Goal: Task Accomplishment & Management: Manage account settings

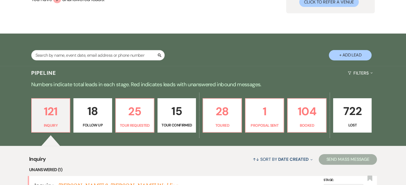
scroll to position [53, 0]
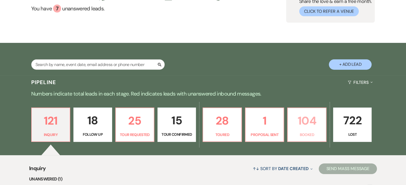
click at [296, 130] on link "104 Booked" at bounding box center [306, 125] width 39 height 35
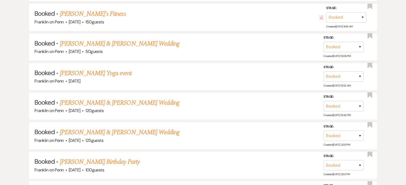
scroll to position [485, 0]
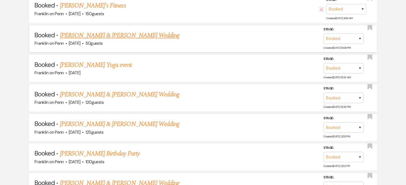
click at [150, 37] on link "[PERSON_NAME] & [PERSON_NAME] Wedding" at bounding box center [120, 36] width 120 height 10
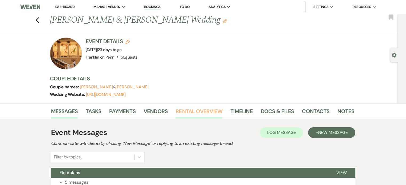
click at [197, 112] on link "Rental Overview" at bounding box center [199, 113] width 47 height 12
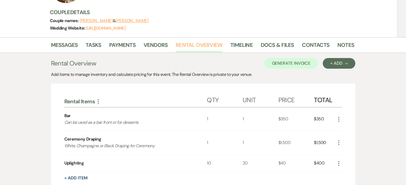
scroll to position [67, 0]
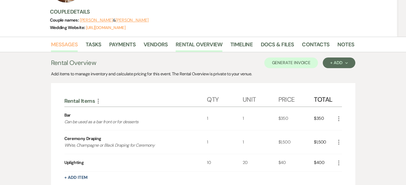
click at [73, 45] on link "Messages" at bounding box center [64, 46] width 27 height 12
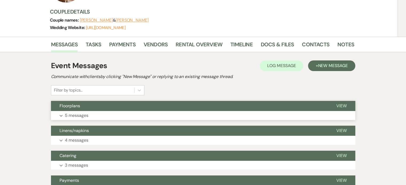
click at [76, 116] on p "5 messages" at bounding box center [76, 115] width 23 height 7
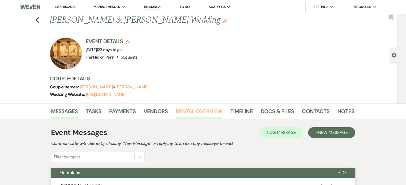
click at [182, 112] on link "Rental Overview" at bounding box center [199, 113] width 47 height 12
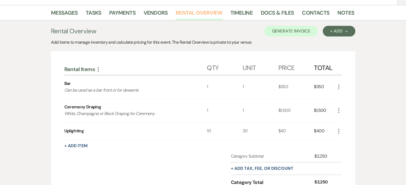
scroll to position [100, 0]
